Goal: Task Accomplishment & Management: Use online tool/utility

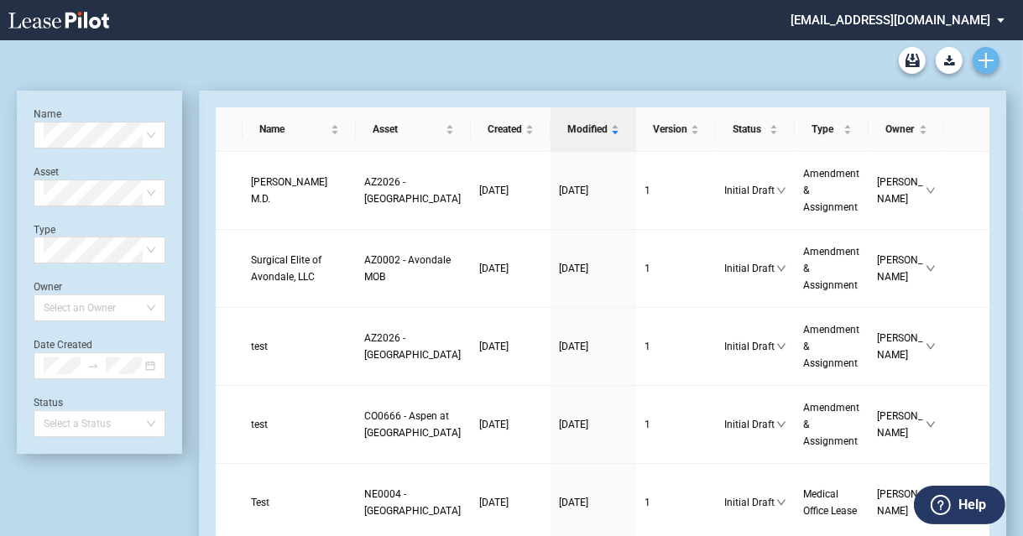
click at [985, 57] on icon "Create new document" at bounding box center [986, 60] width 15 height 15
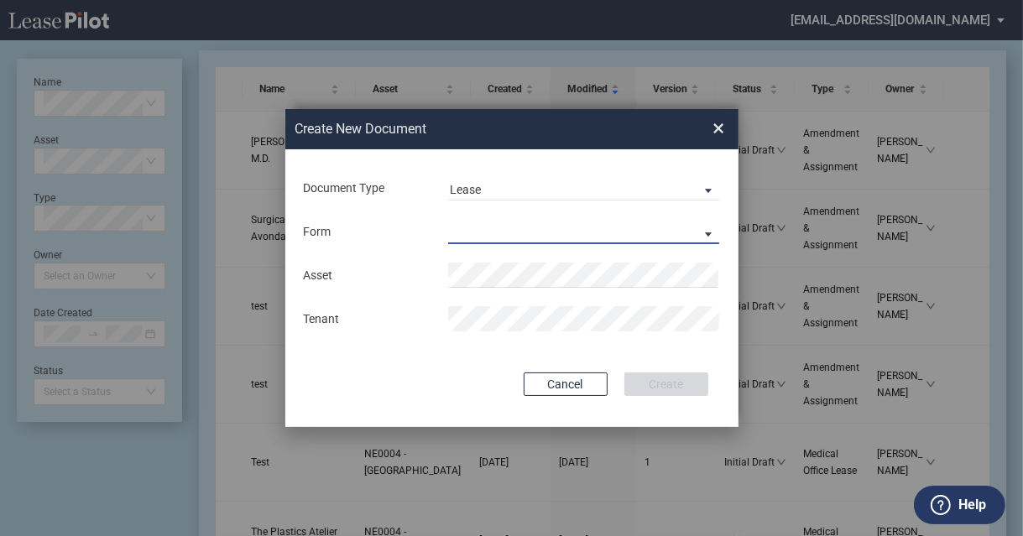
click at [619, 236] on md-select "Medical Office Lease Scottsdale Lease Louisville Lease 1370 Medical Place Lease…" at bounding box center [583, 231] width 271 height 25
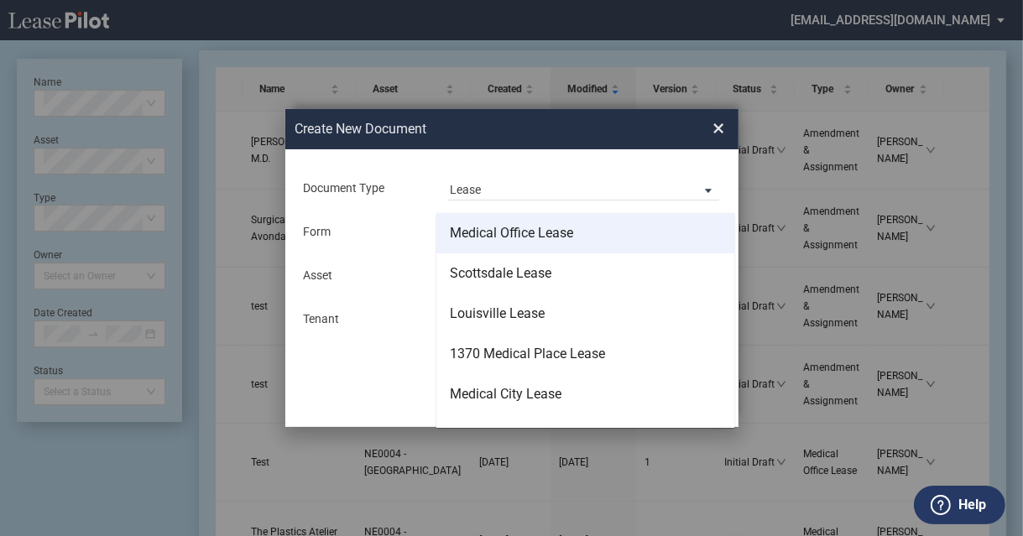
click at [568, 243] on div "Medical Office Lease" at bounding box center [511, 233] width 123 height 18
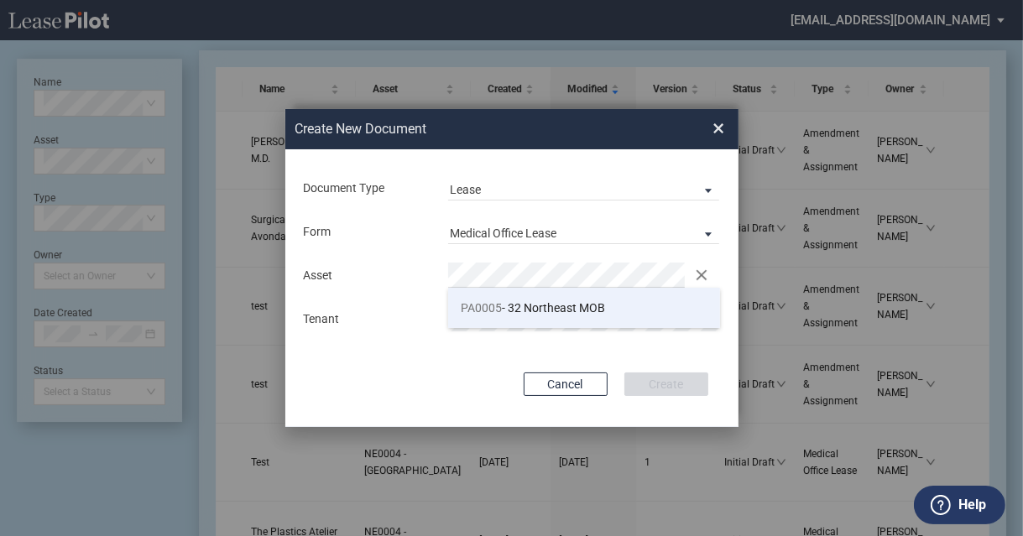
click at [530, 308] on span "PA0005 - 32 Northeast MOB" at bounding box center [533, 307] width 144 height 13
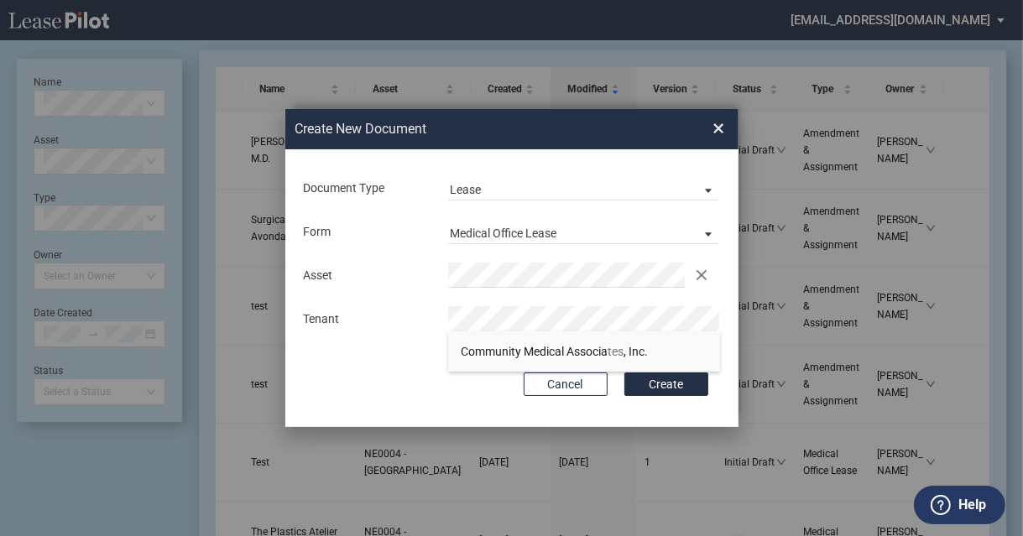
click at [624, 373] on button "Create" at bounding box center [666, 385] width 84 height 24
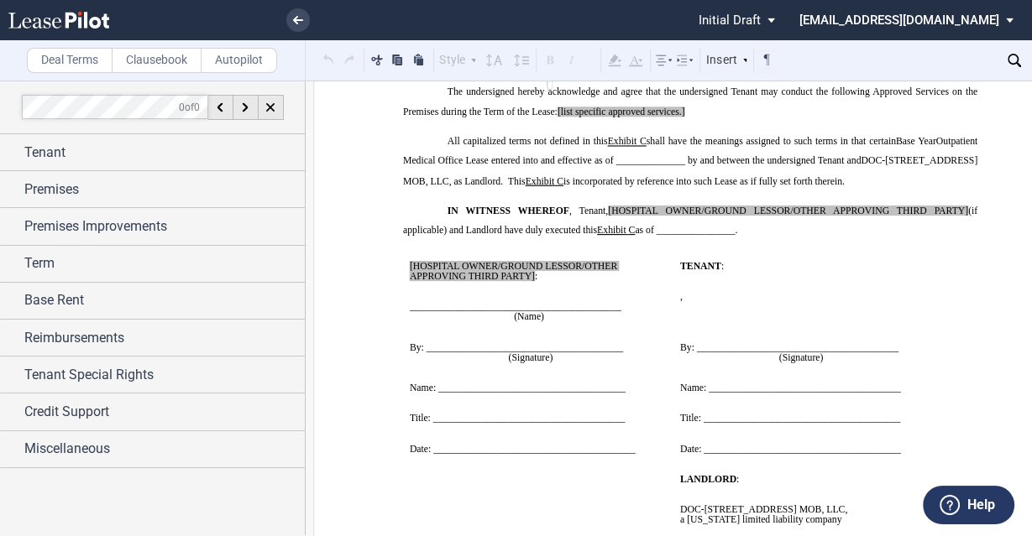
scroll to position [14560, 0]
click at [1011, 16] on md-select "[EMAIL_ADDRESS][DOMAIN_NAME] Admin Area Settings Sign Out" at bounding box center [912, 19] width 230 height 38
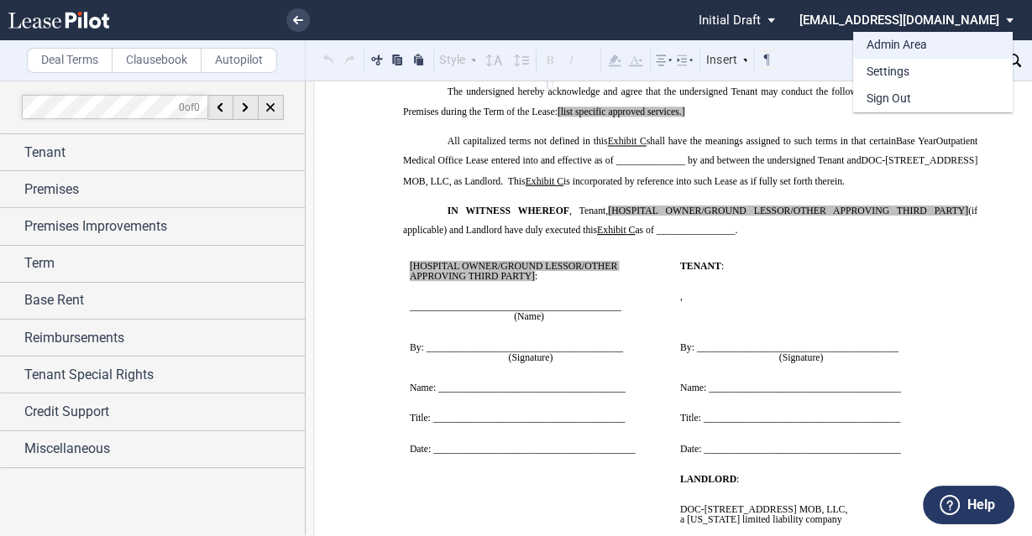
click at [936, 45] on md-option "Admin Area" at bounding box center [932, 45] width 159 height 27
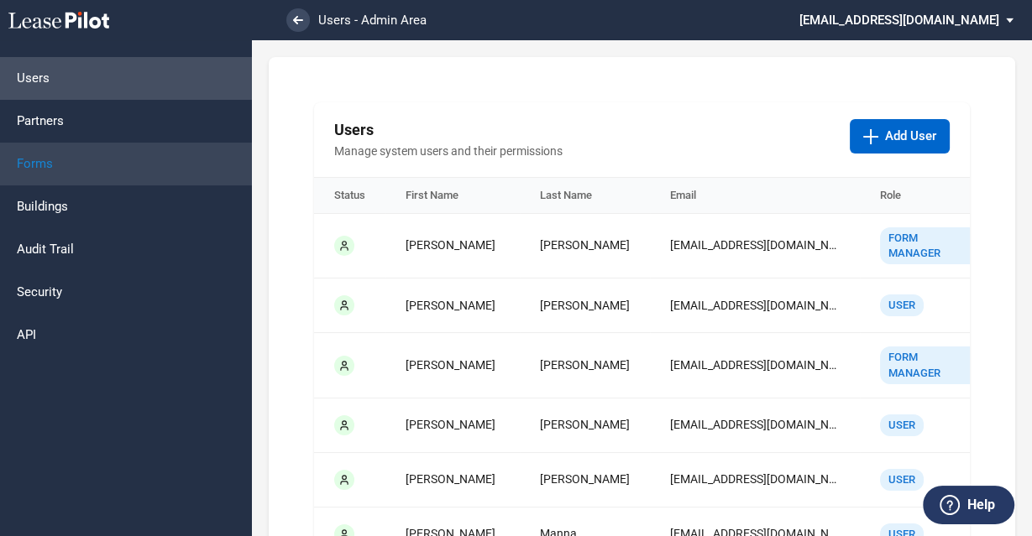
click at [125, 158] on link "Forms" at bounding box center [126, 164] width 252 height 43
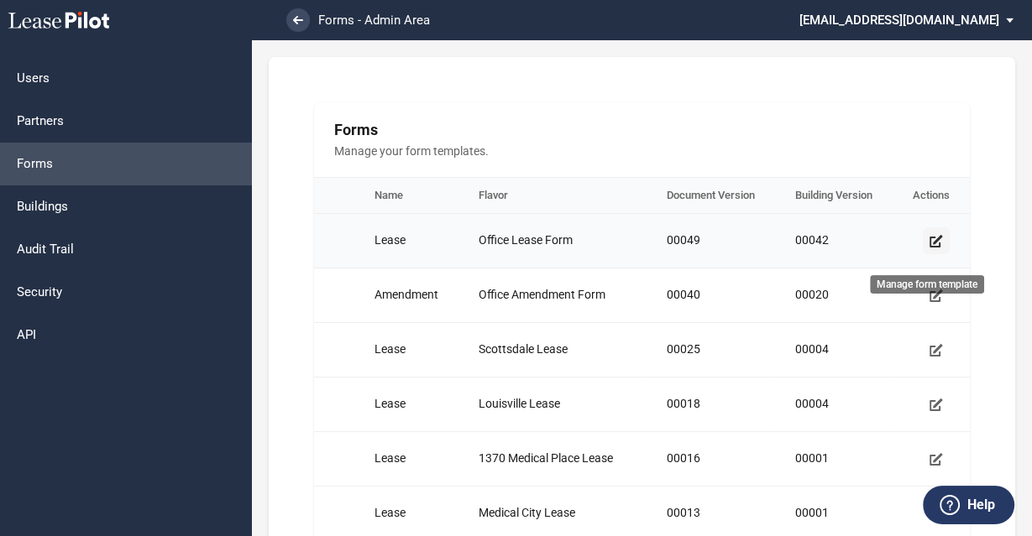
click at [929, 248] on icon "Manage form template" at bounding box center [935, 240] width 13 height 13
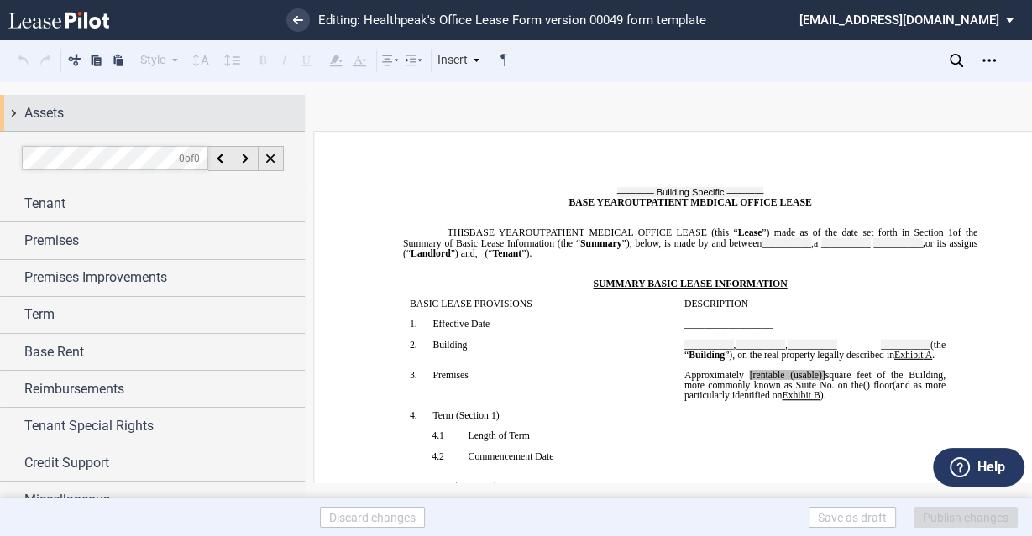
click at [137, 118] on div "Assets" at bounding box center [164, 113] width 280 height 20
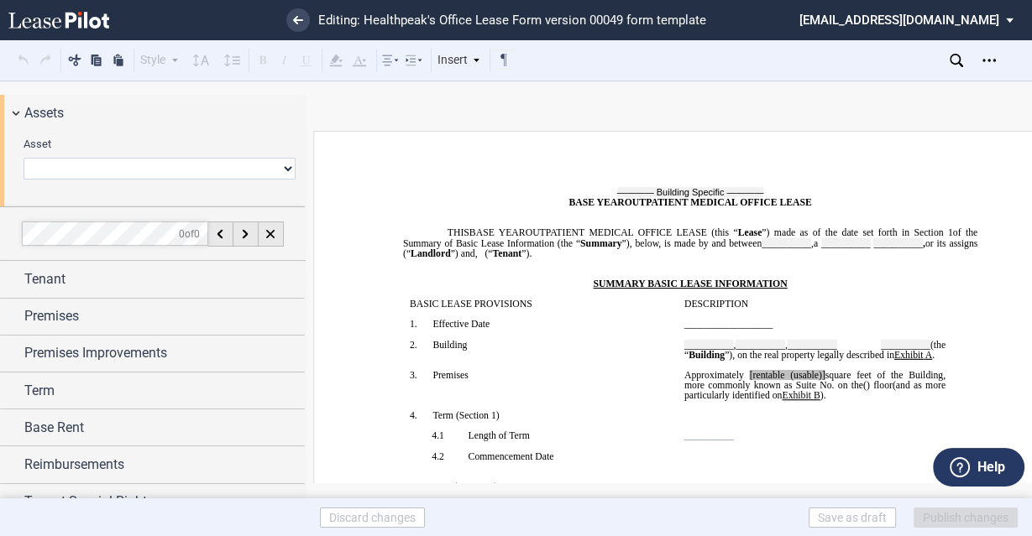
click at [111, 170] on select "0239 - Gateway 0318 - [GEOGRAPHIC_DATA] 0346 - [GEOGRAPHIC_DATA] 0404 - [GEOGRA…" at bounding box center [160, 169] width 272 height 22
select select "object:5397"
click at [24, 158] on select "0239 - Gateway 0318 - [GEOGRAPHIC_DATA] 0346 - [GEOGRAPHIC_DATA] 0404 - [GEOGRA…" at bounding box center [160, 169] width 272 height 22
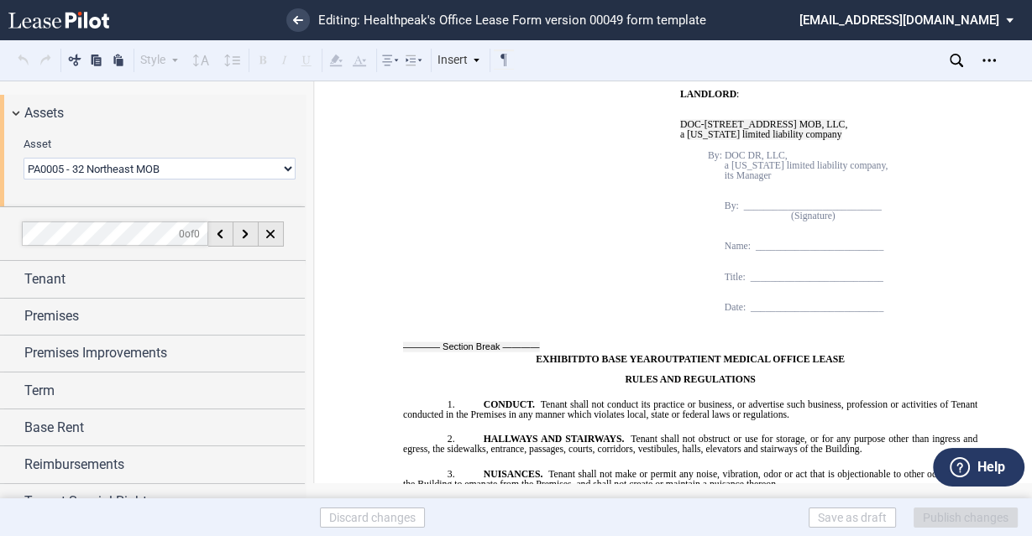
scroll to position [14898, 0]
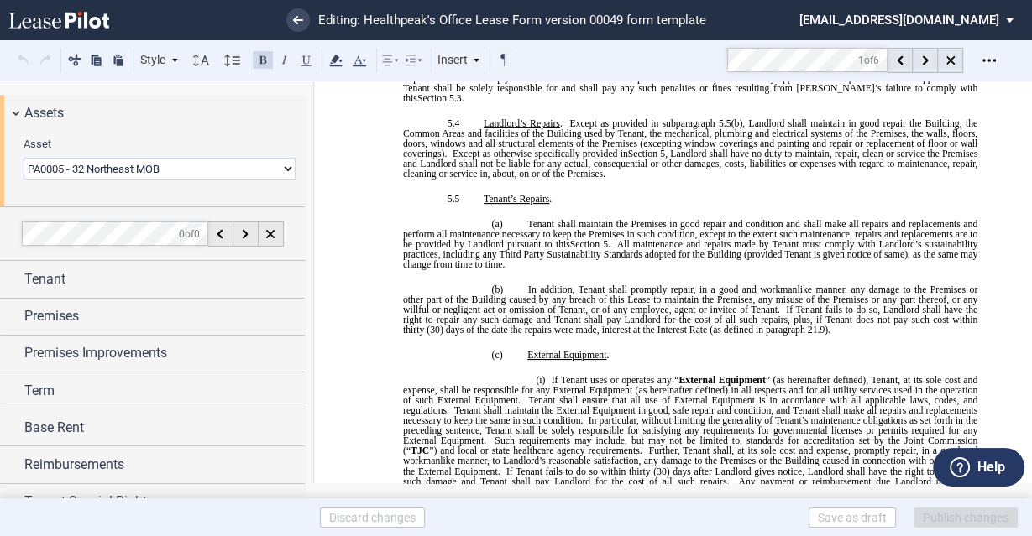
scroll to position [3515, 0]
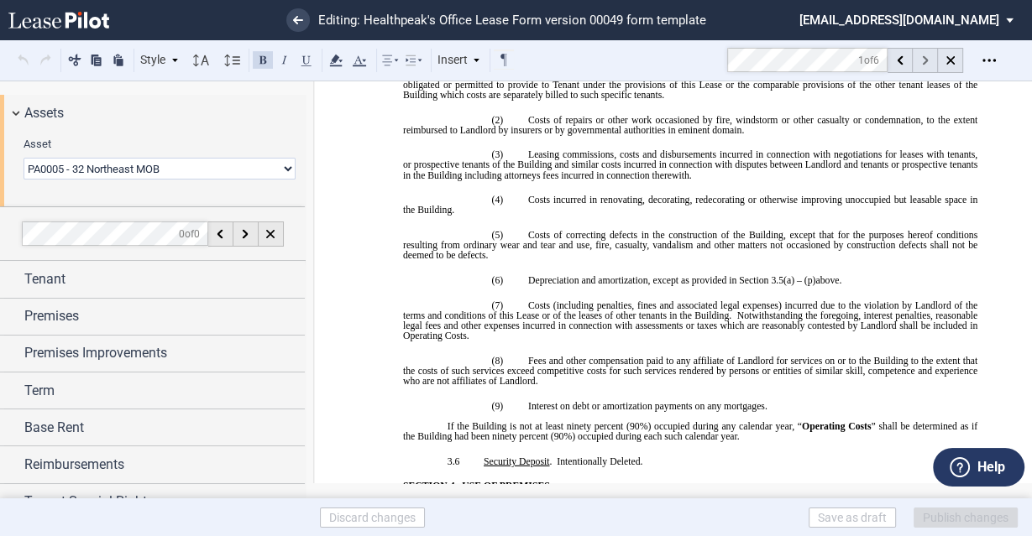
click at [920, 61] on div at bounding box center [924, 60] width 25 height 25
click at [922, 61] on icon at bounding box center [925, 60] width 6 height 9
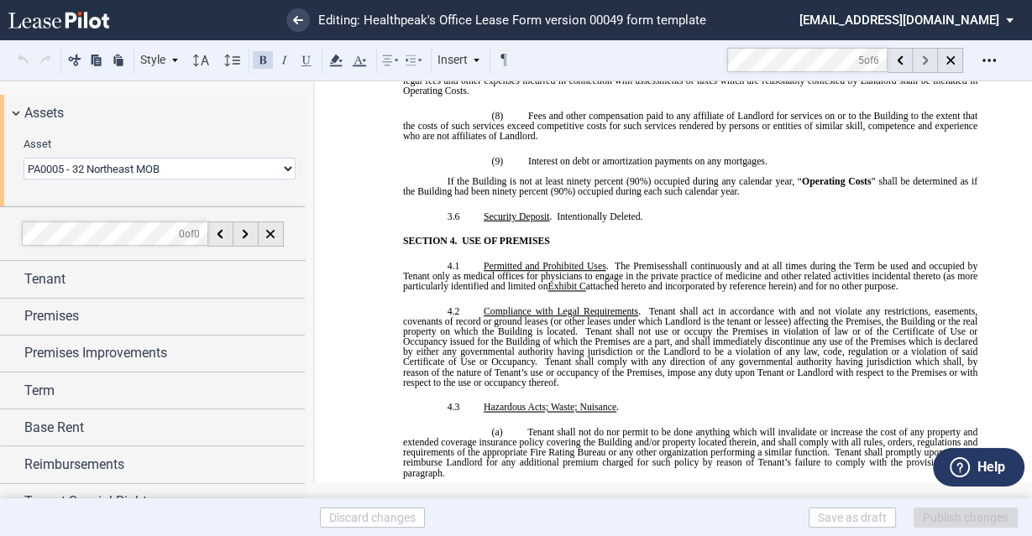
click at [923, 63] on use at bounding box center [925, 60] width 6 height 9
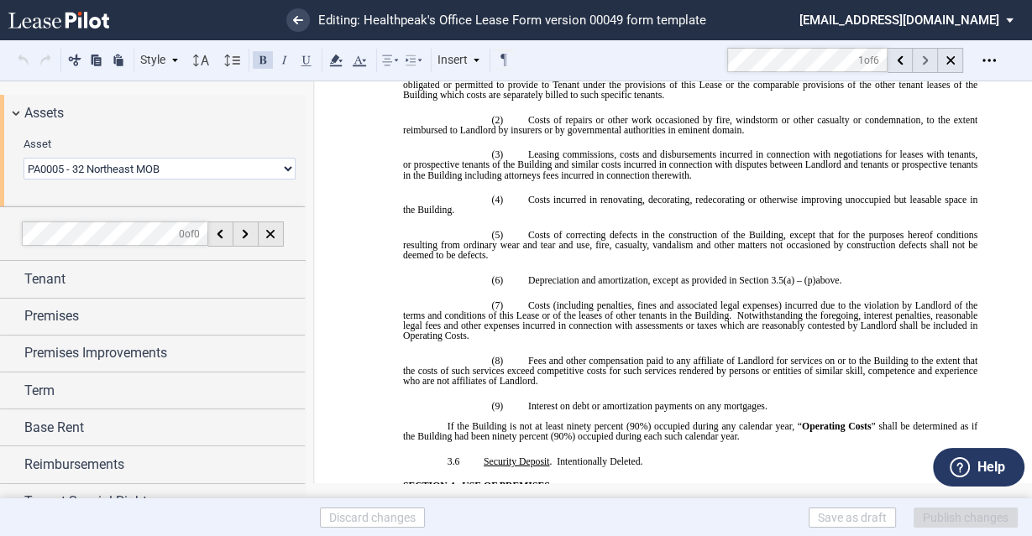
click at [923, 63] on use at bounding box center [925, 60] width 6 height 9
click at [950, 20] on md-select "[EMAIL_ADDRESS][DOMAIN_NAME] Admin Area Settings Sign Out" at bounding box center [912, 19] width 230 height 38
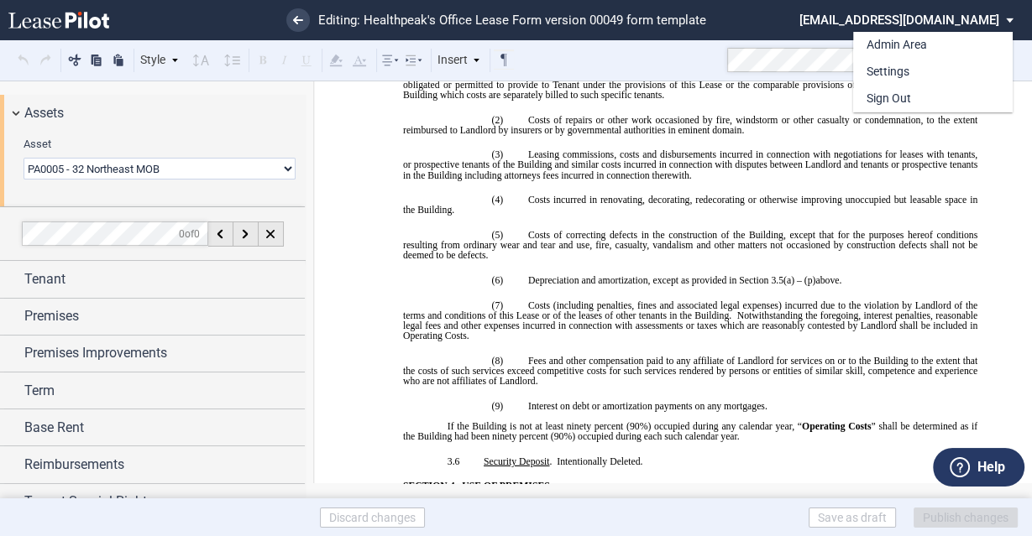
click at [986, 460] on label "Help" at bounding box center [991, 468] width 28 height 22
